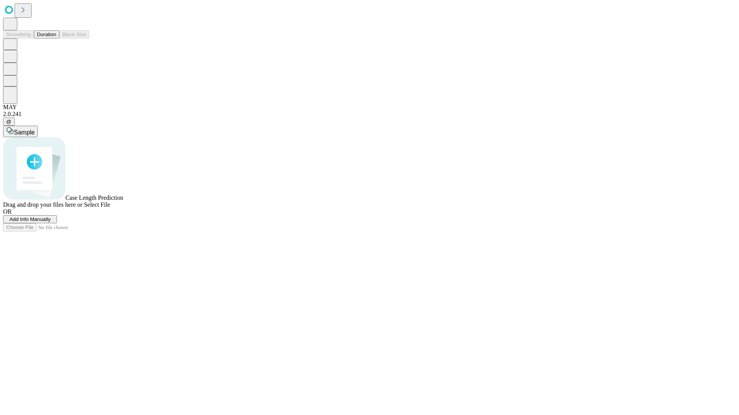
click at [56, 38] on button "Duration" at bounding box center [46, 34] width 25 height 8
click at [35, 129] on span "Sample" at bounding box center [24, 132] width 21 height 7
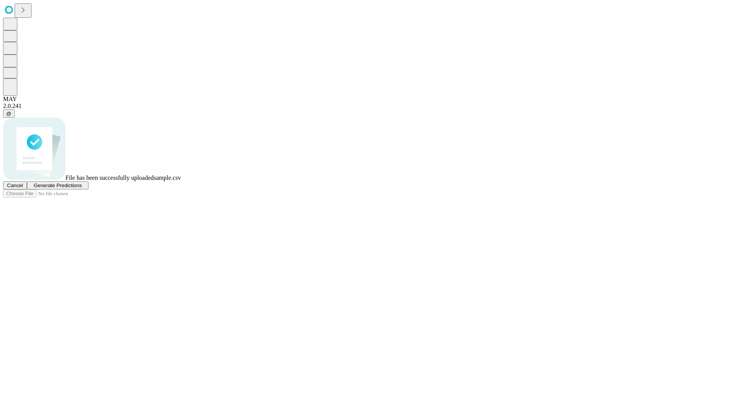
click at [82, 189] on span "Generate Predictions" at bounding box center [57, 186] width 48 height 6
